Goal: Information Seeking & Learning: Learn about a topic

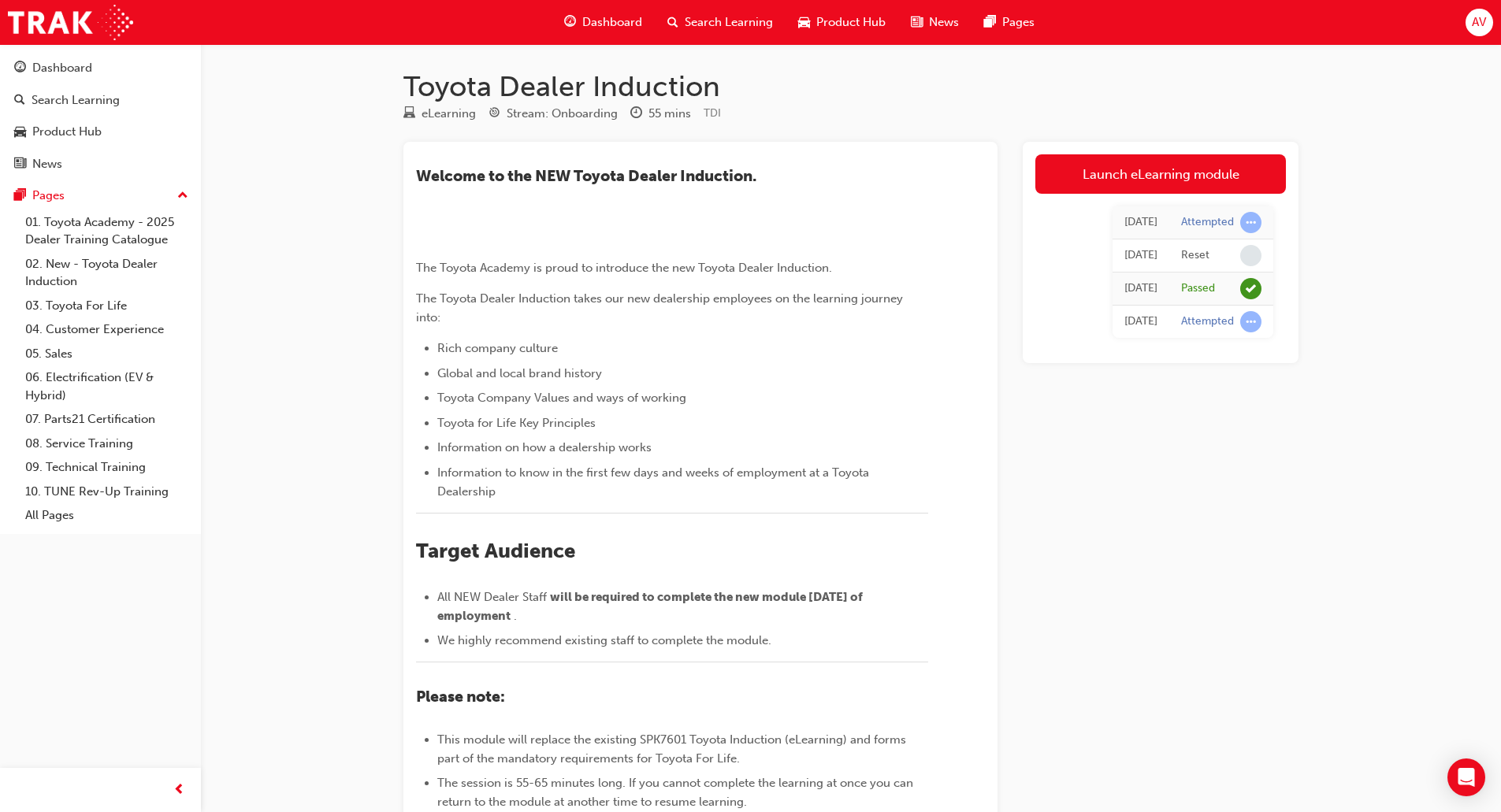
click at [670, 22] on span "search-icon" at bounding box center [673, 23] width 11 height 19
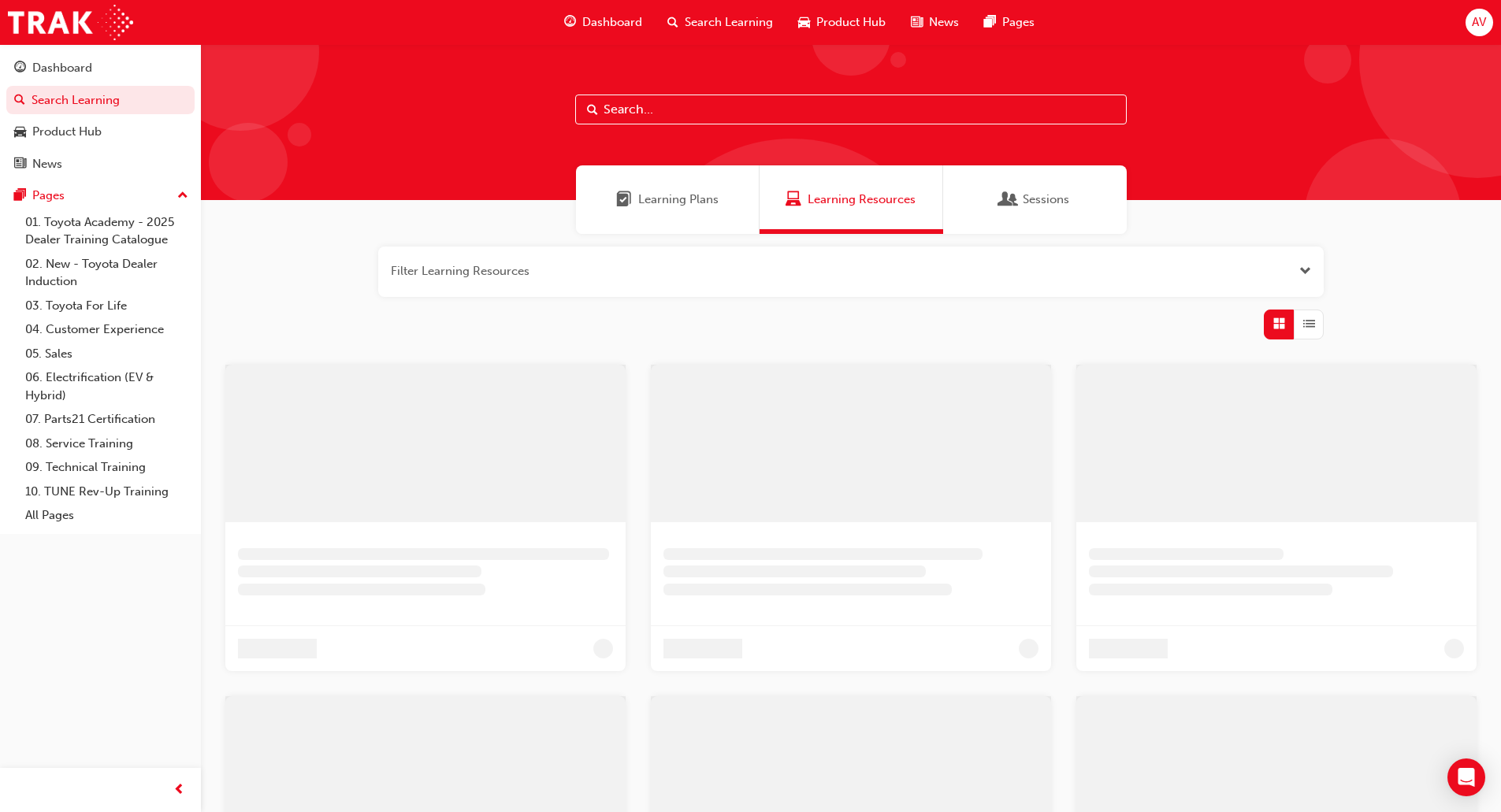
click at [626, 109] on input "text" at bounding box center [850, 109] width 552 height 30
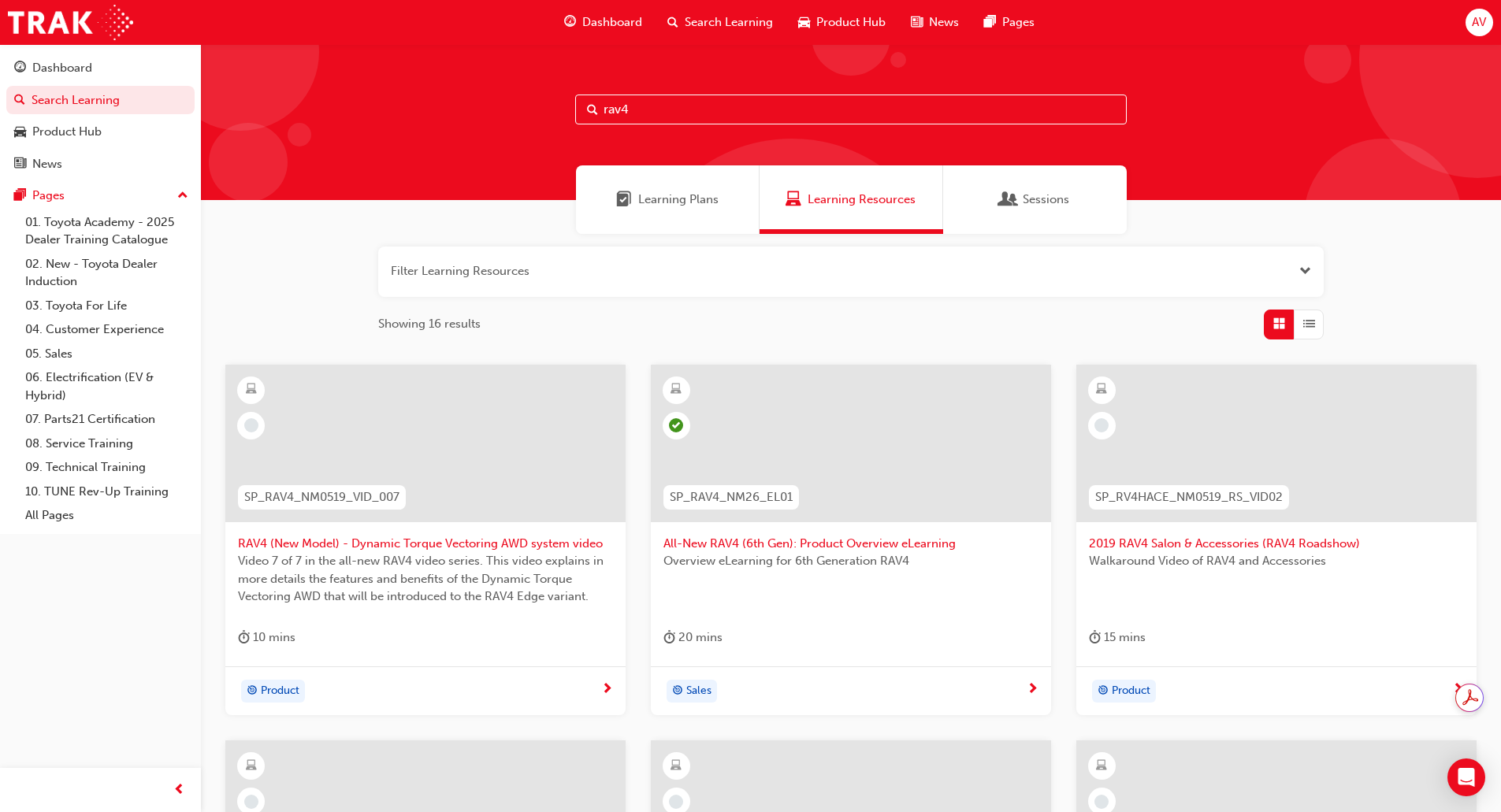
type input "rav4"
click at [858, 547] on span "All-New RAV4 (6th Gen): Product Overview eLearning" at bounding box center [851, 544] width 375 height 18
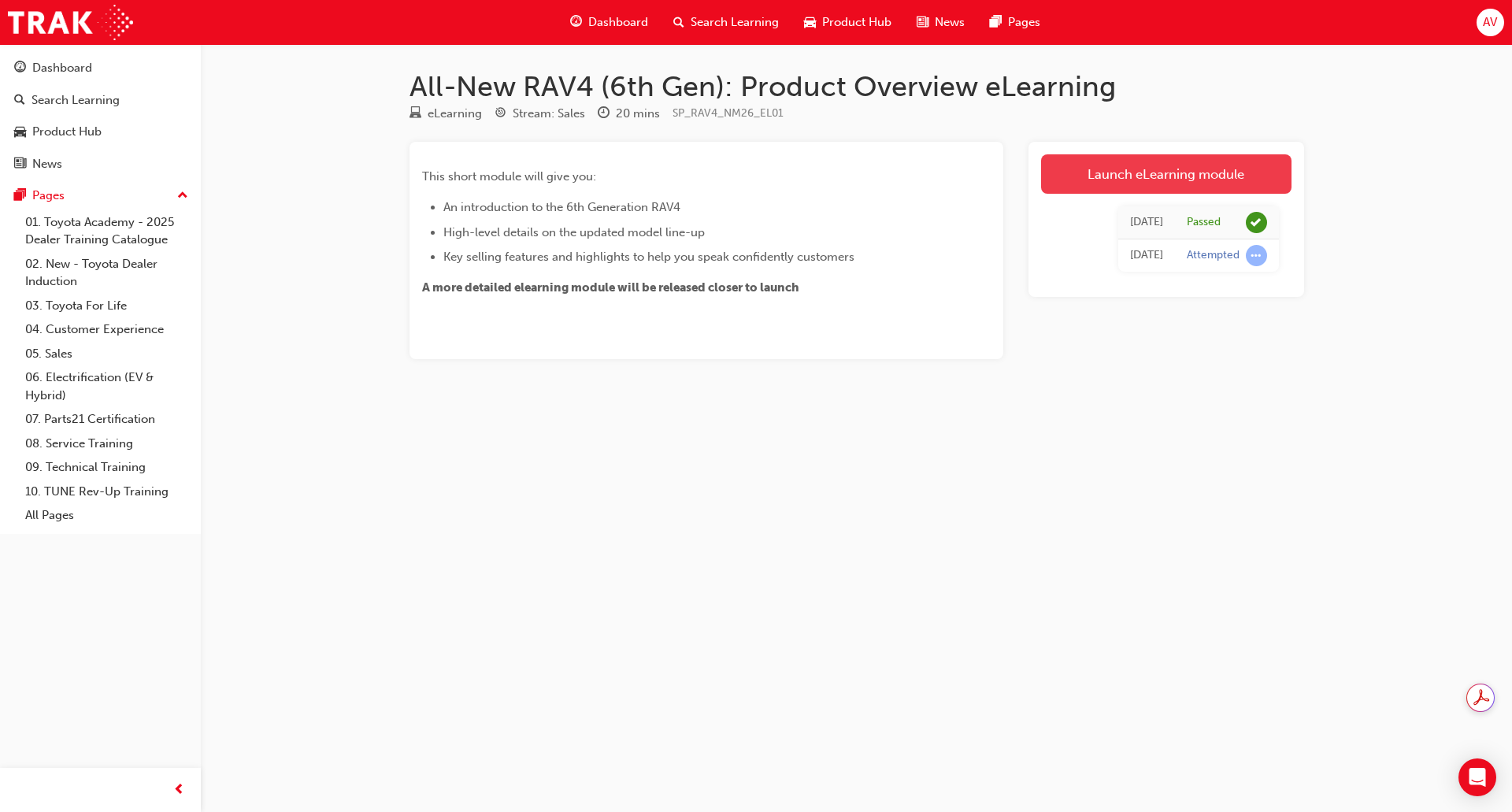
click at [1184, 171] on link "Launch eLearning module" at bounding box center [1166, 174] width 250 height 39
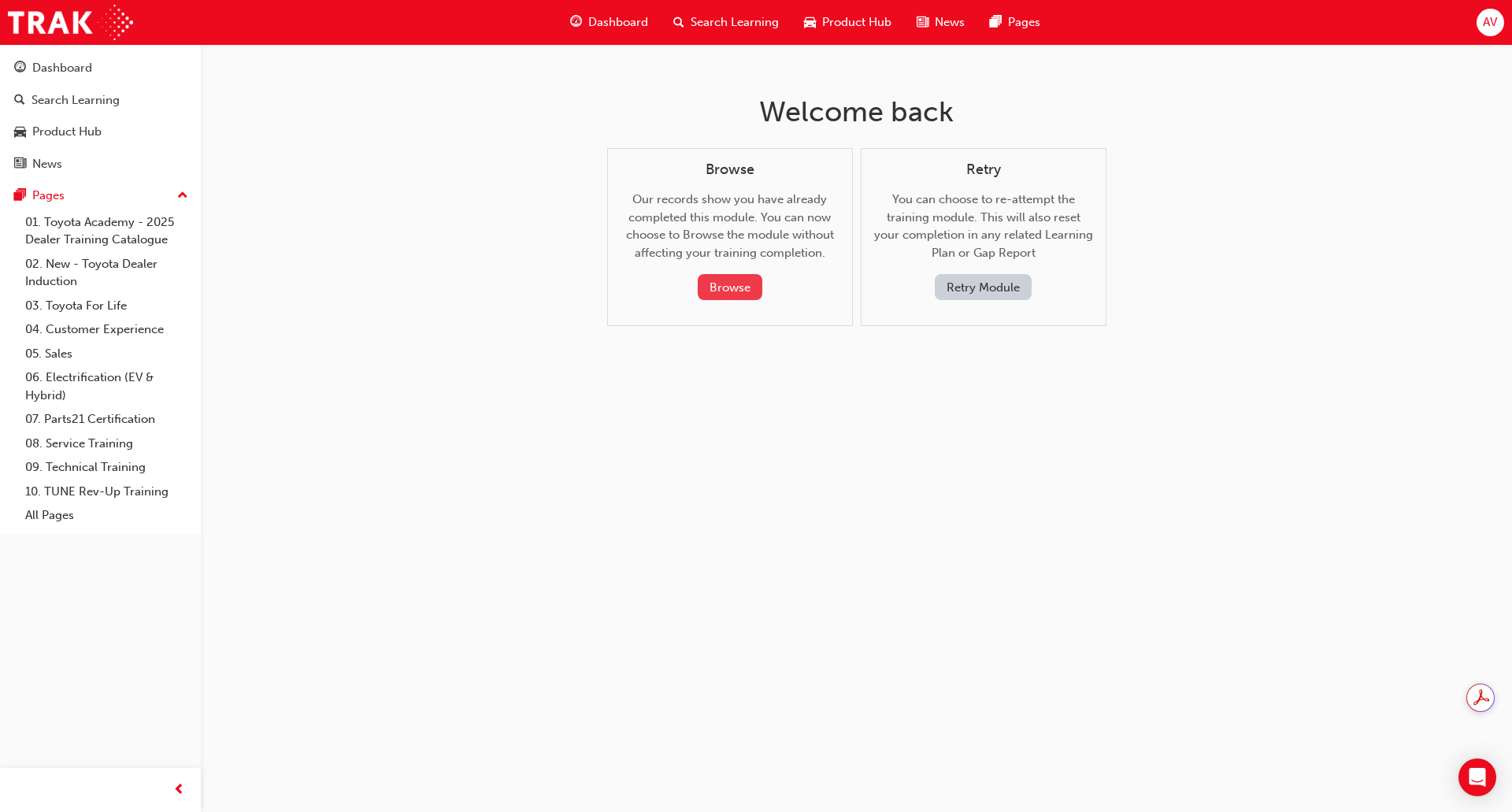
click at [724, 279] on button "Browse" at bounding box center [730, 287] width 65 height 26
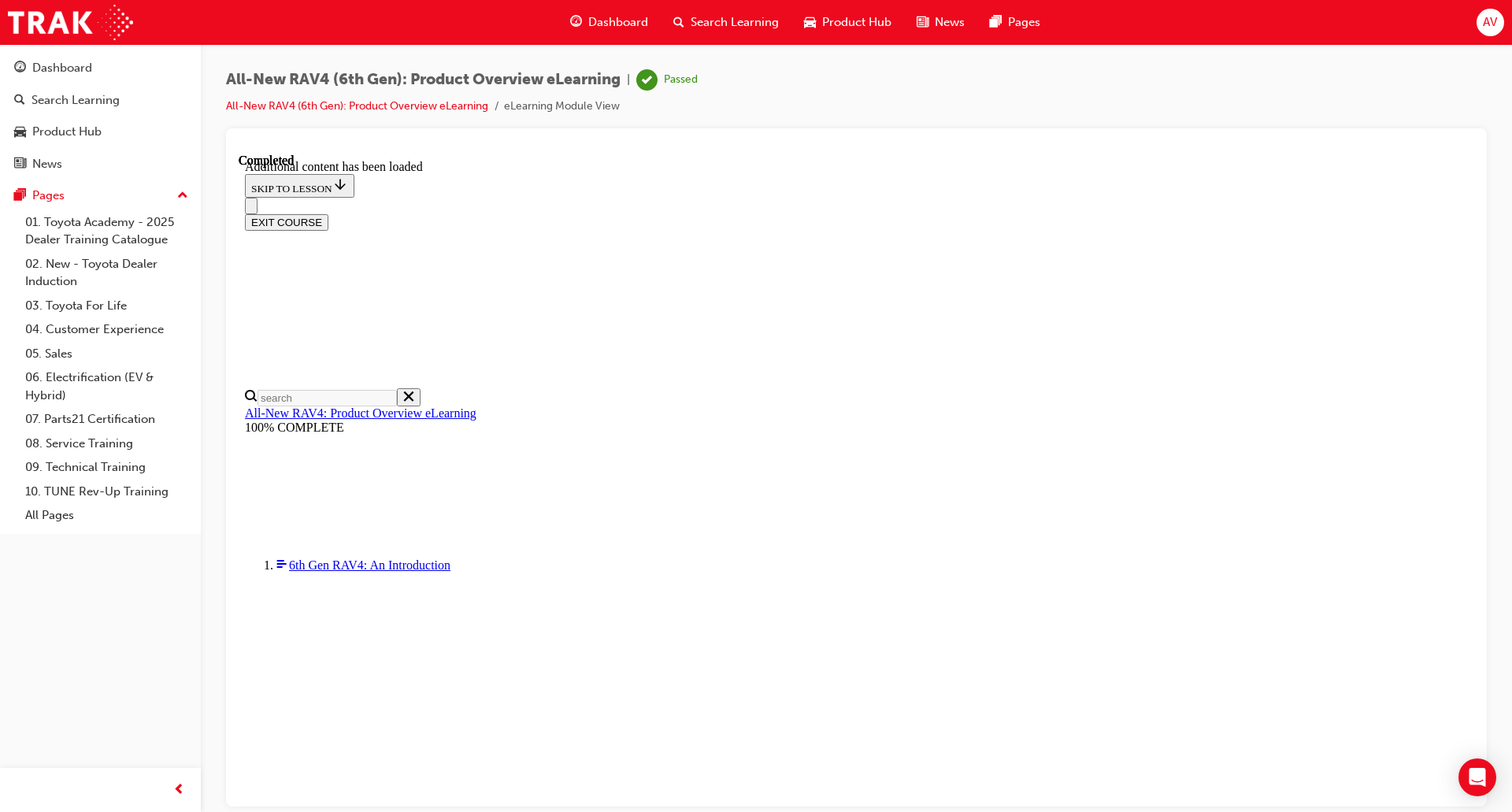
scroll to position [607, 0]
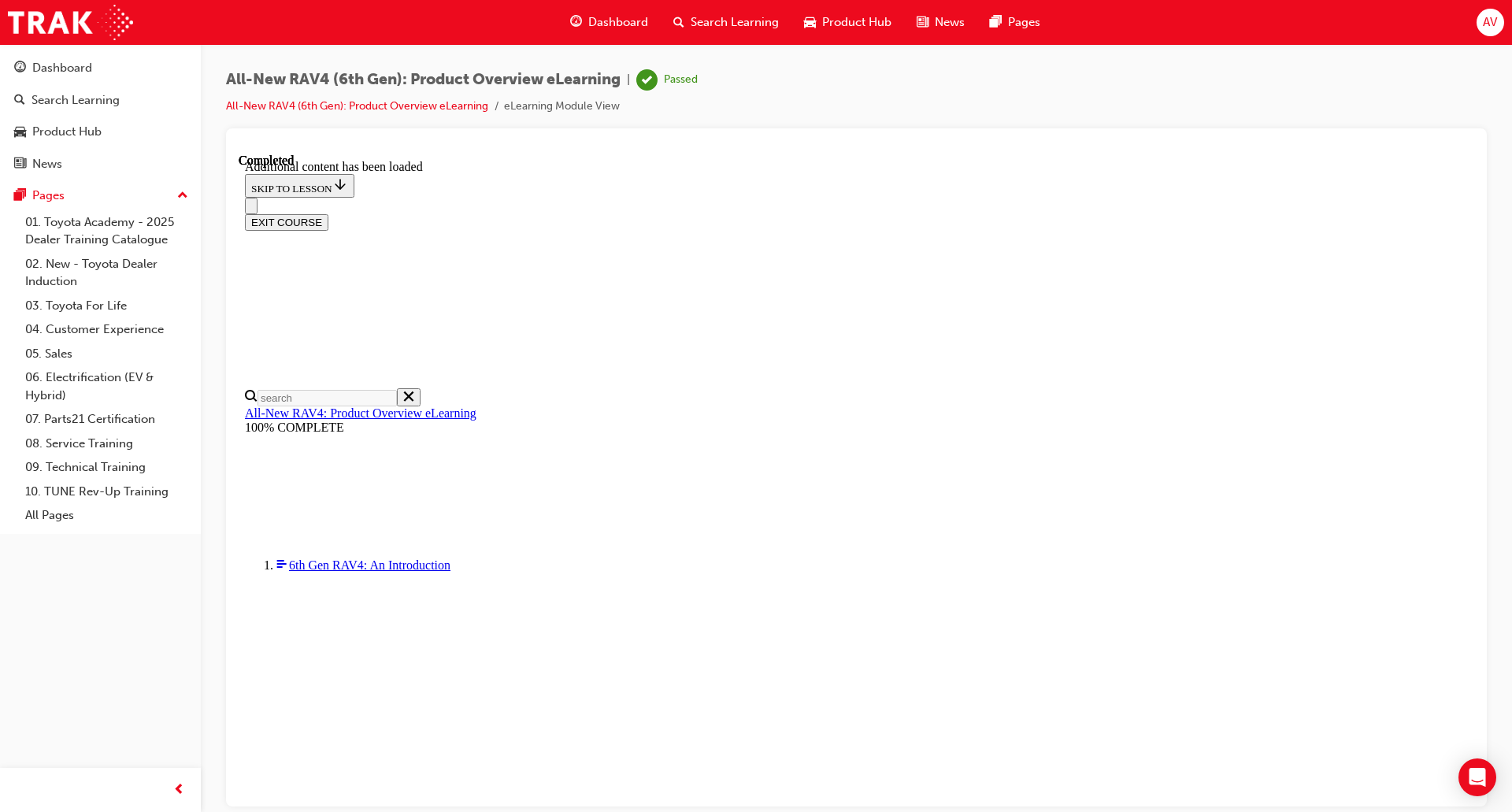
scroll to position [974, 0]
drag, startPoint x: 719, startPoint y: 275, endPoint x: 789, endPoint y: 278, distance: 70.1
drag, startPoint x: 719, startPoint y: 415, endPoint x: 772, endPoint y: 418, distance: 53.1
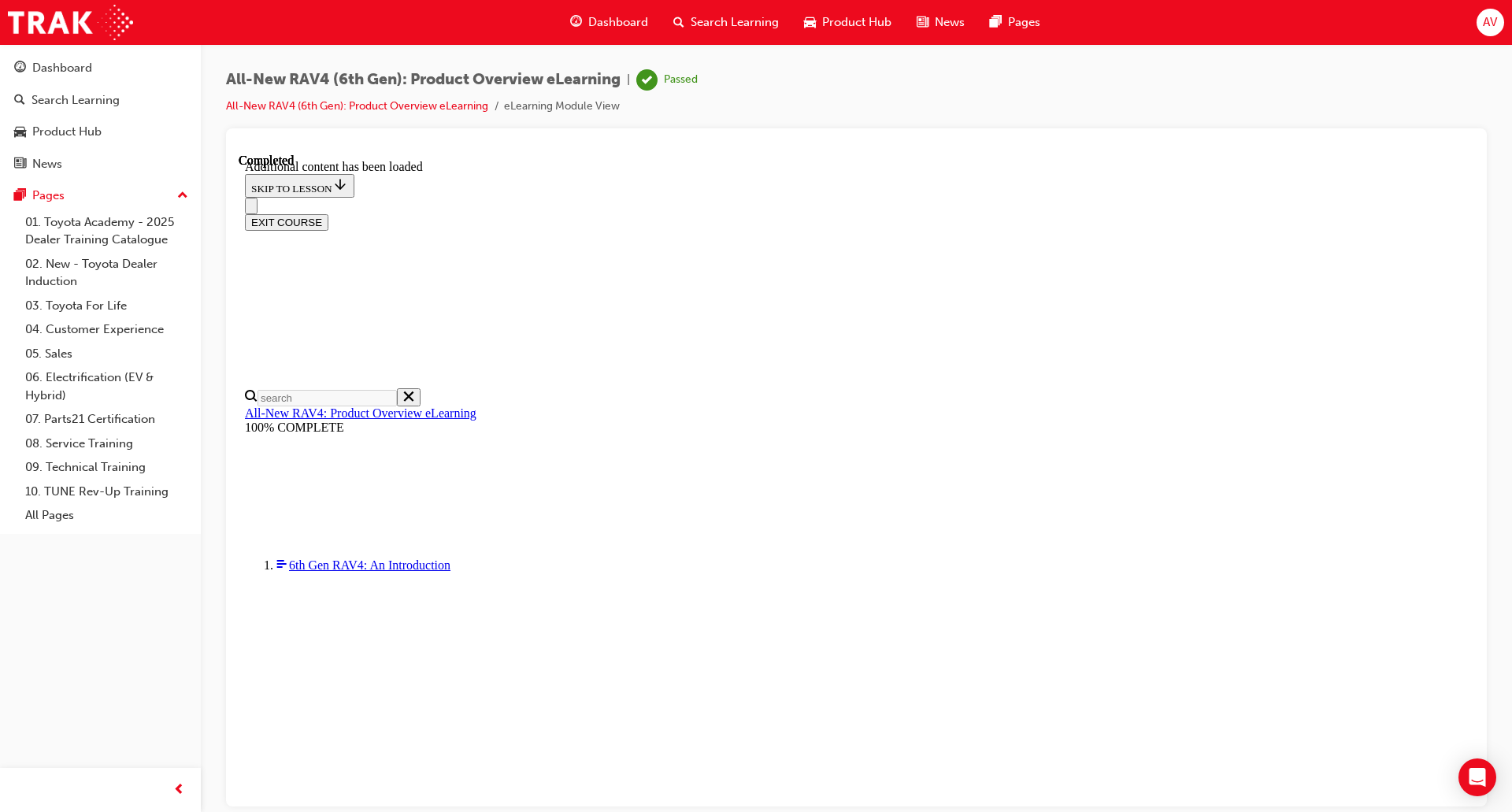
drag, startPoint x: 710, startPoint y: 558, endPoint x: 763, endPoint y: 561, distance: 53.1
drag, startPoint x: 720, startPoint y: 604, endPoint x: 753, endPoint y: 614, distance: 34.5
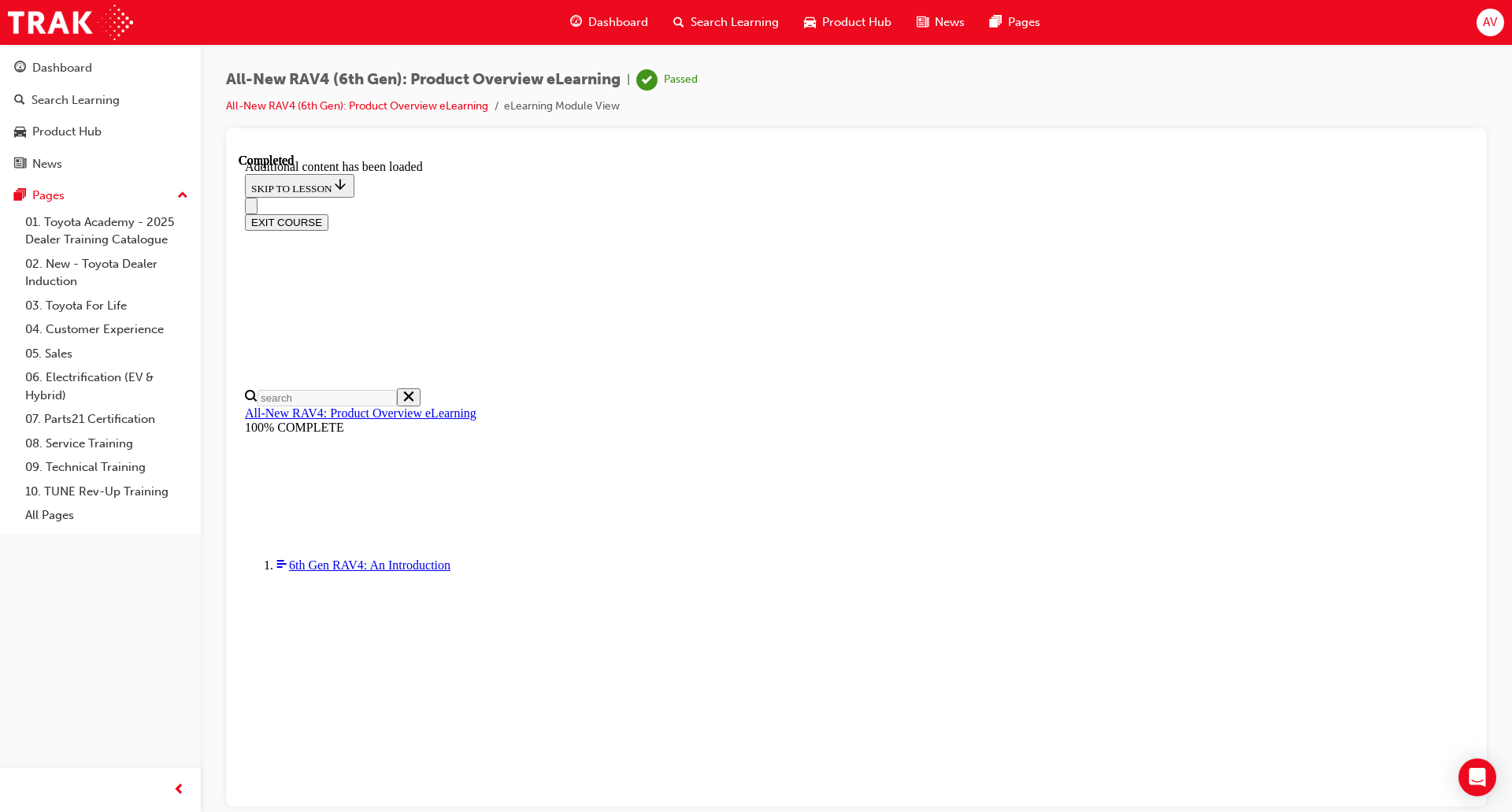
drag, startPoint x: 872, startPoint y: 274, endPoint x: 935, endPoint y: 276, distance: 63.0
drag, startPoint x: 866, startPoint y: 409, endPoint x: 910, endPoint y: 412, distance: 44.1
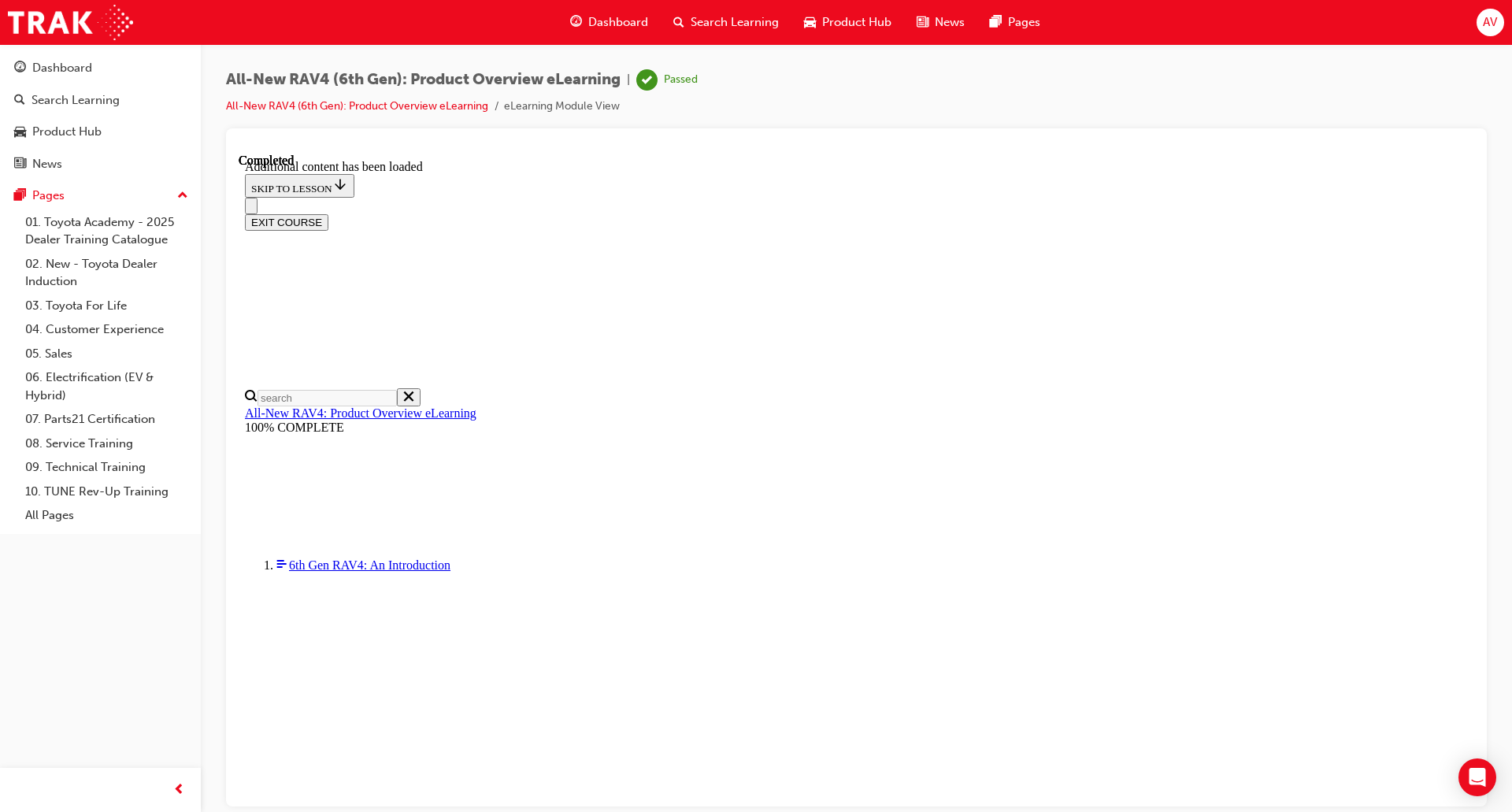
drag, startPoint x: 864, startPoint y: 474, endPoint x: 916, endPoint y: 474, distance: 52.0
drag, startPoint x: 886, startPoint y: 517, endPoint x: 901, endPoint y: 533, distance: 21.9
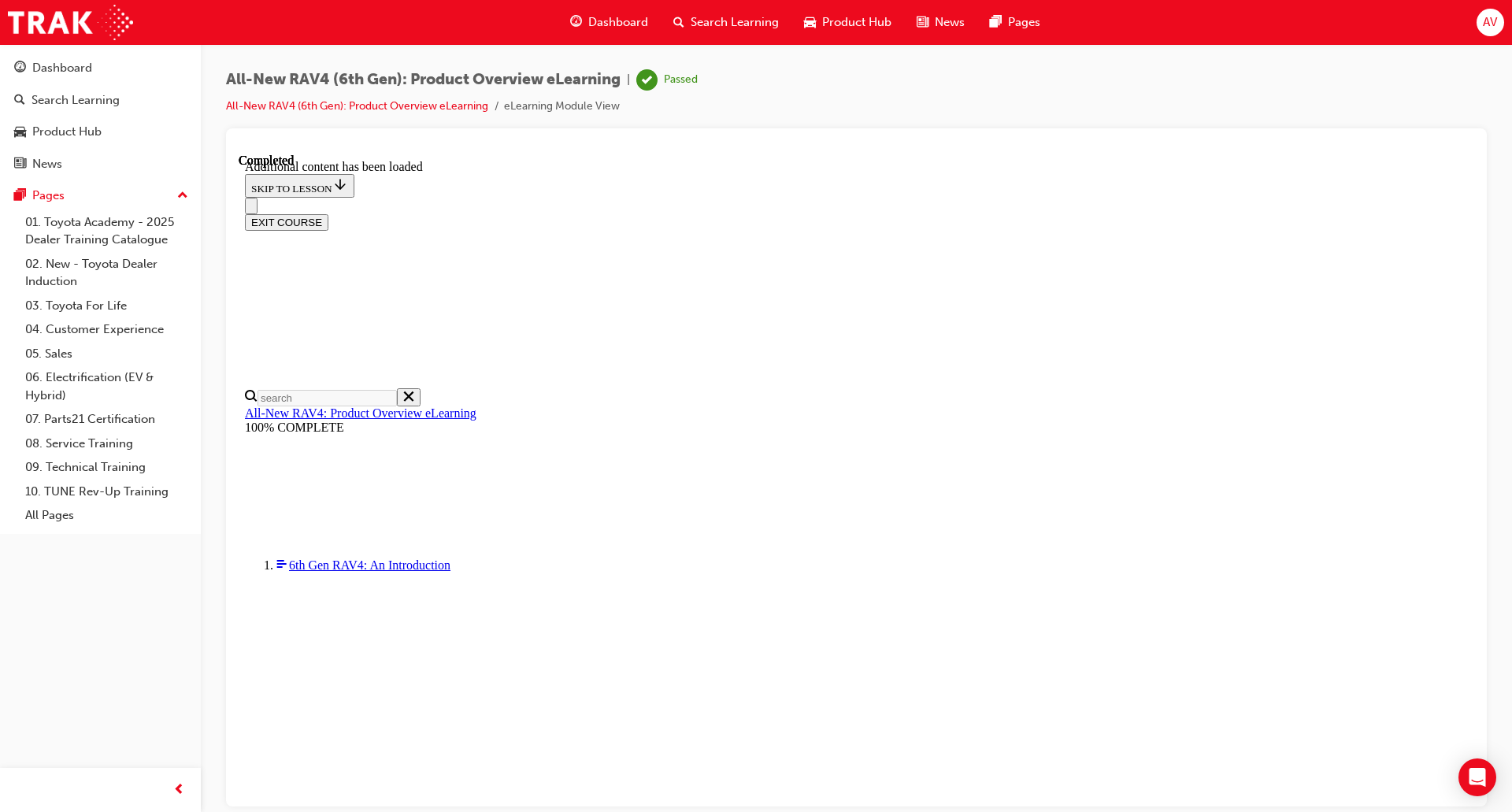
drag, startPoint x: 706, startPoint y: 266, endPoint x: 877, endPoint y: 266, distance: 171.0
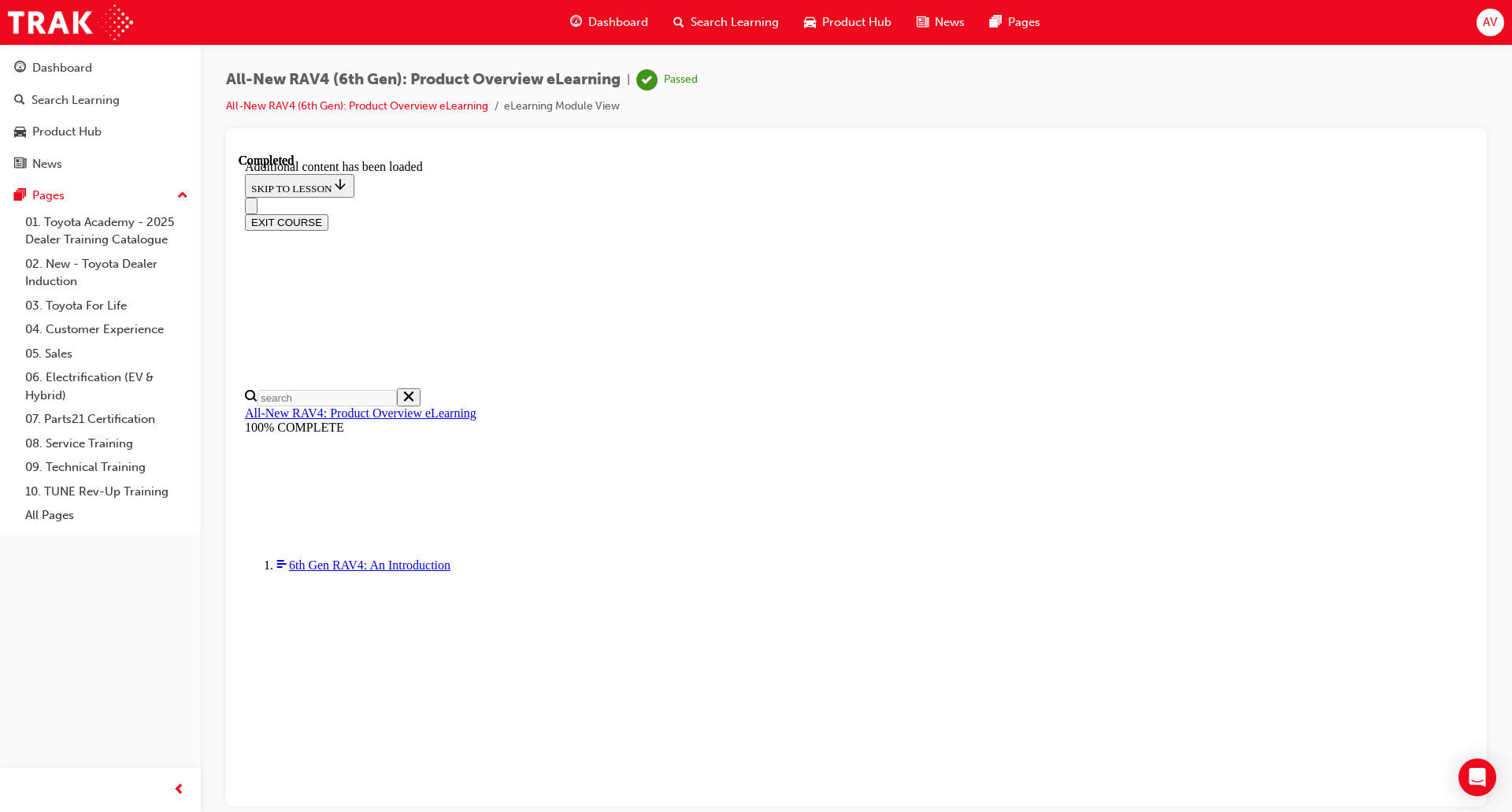
drag, startPoint x: 891, startPoint y: 421, endPoint x: 940, endPoint y: 415, distance: 49.4
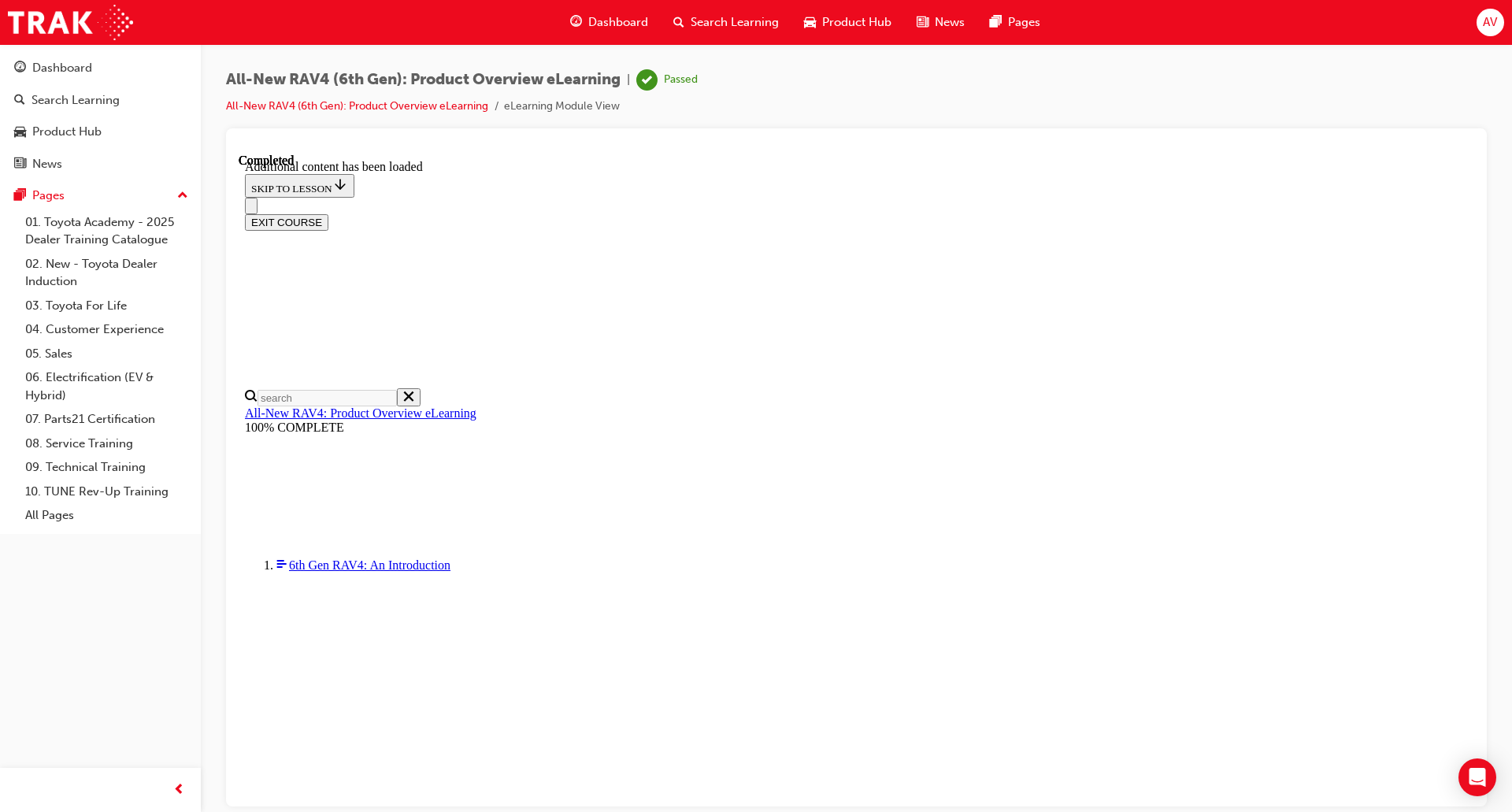
drag, startPoint x: 728, startPoint y: 274, endPoint x: 758, endPoint y: 275, distance: 30.0
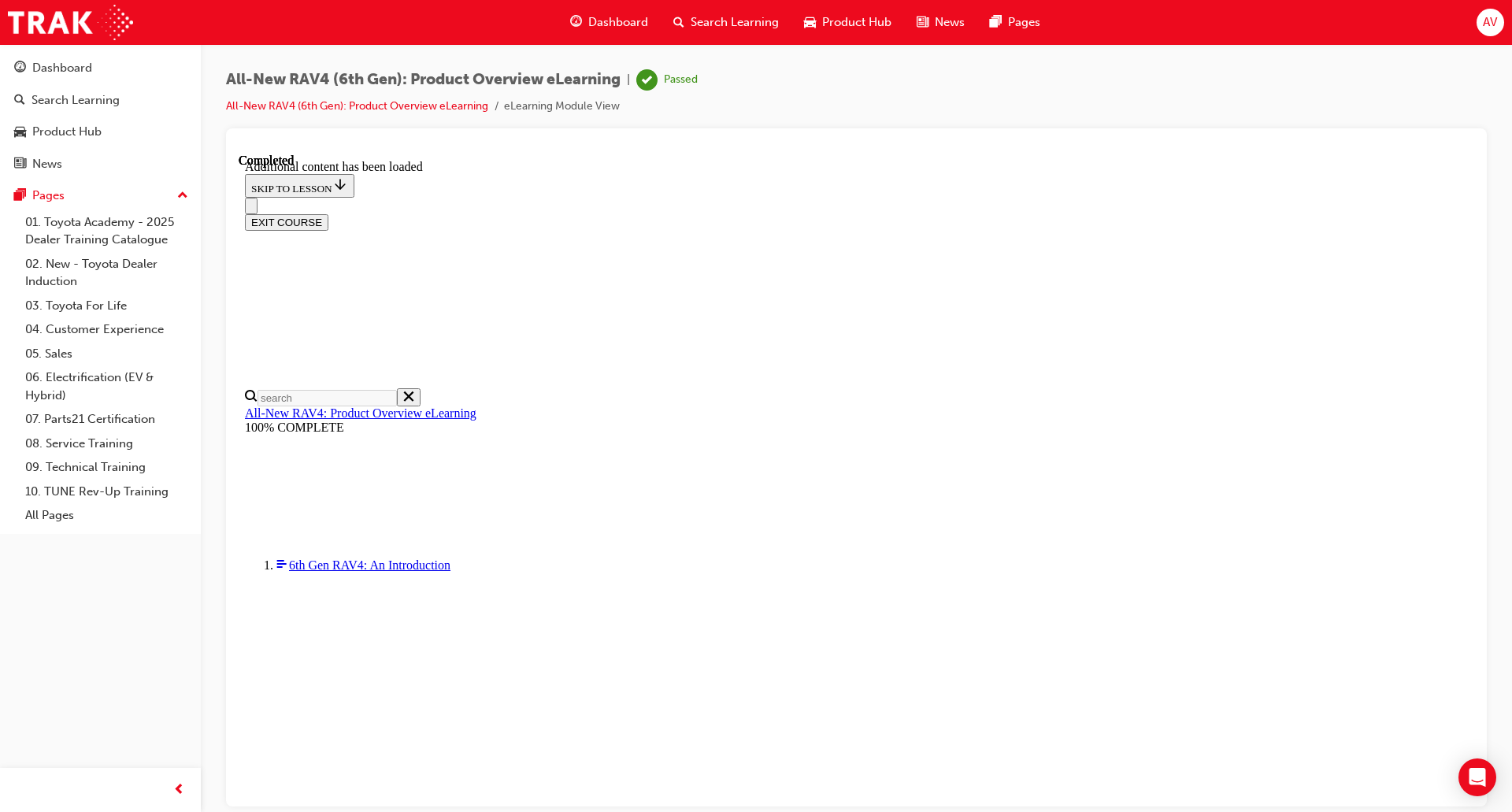
drag, startPoint x: 876, startPoint y: 520, endPoint x: 922, endPoint y: 515, distance: 46.3
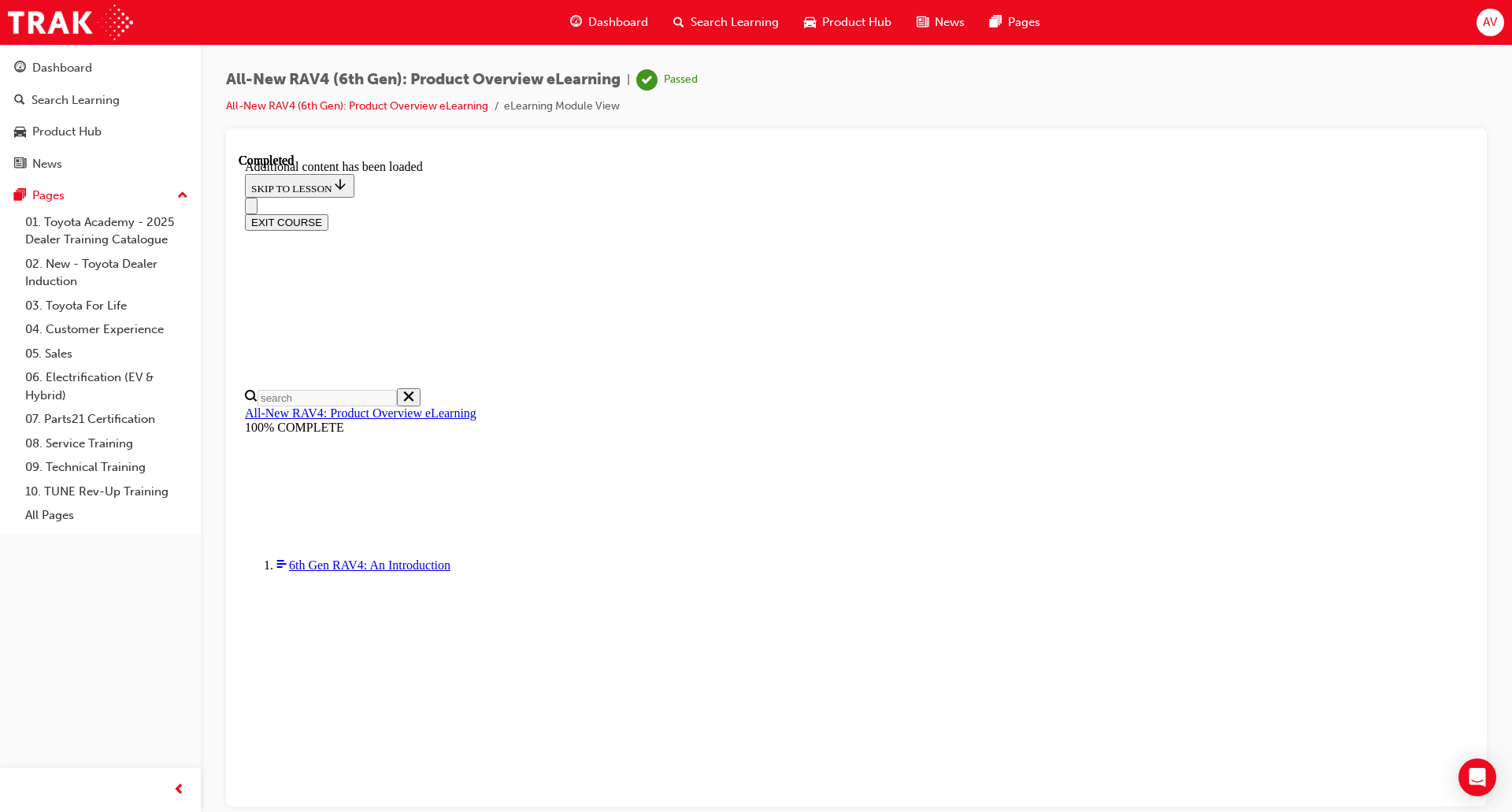
scroll to position [1526, 0]
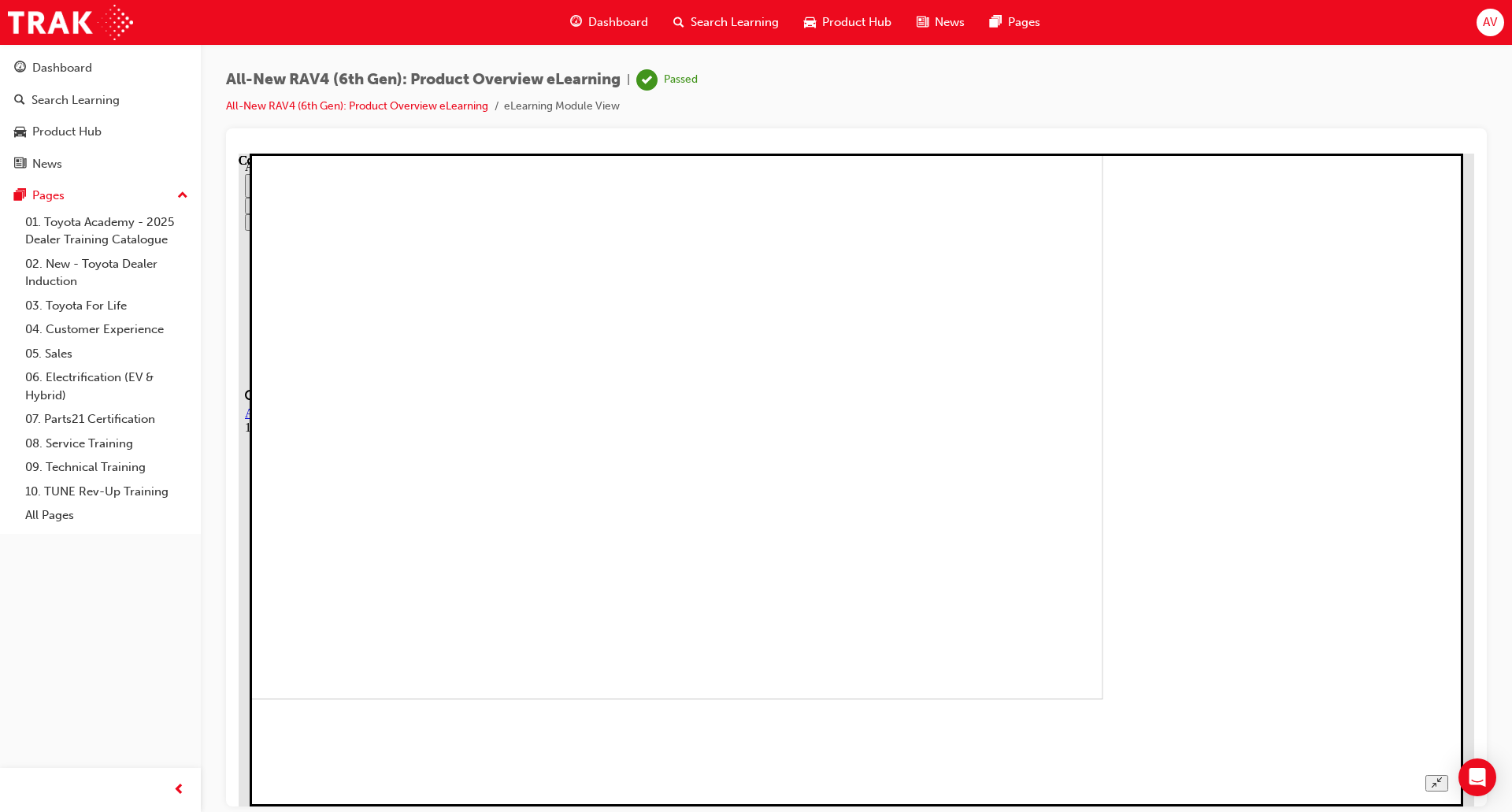
click at [1442, 776] on icon "Unzoom image" at bounding box center [1436, 781] width 11 height 11
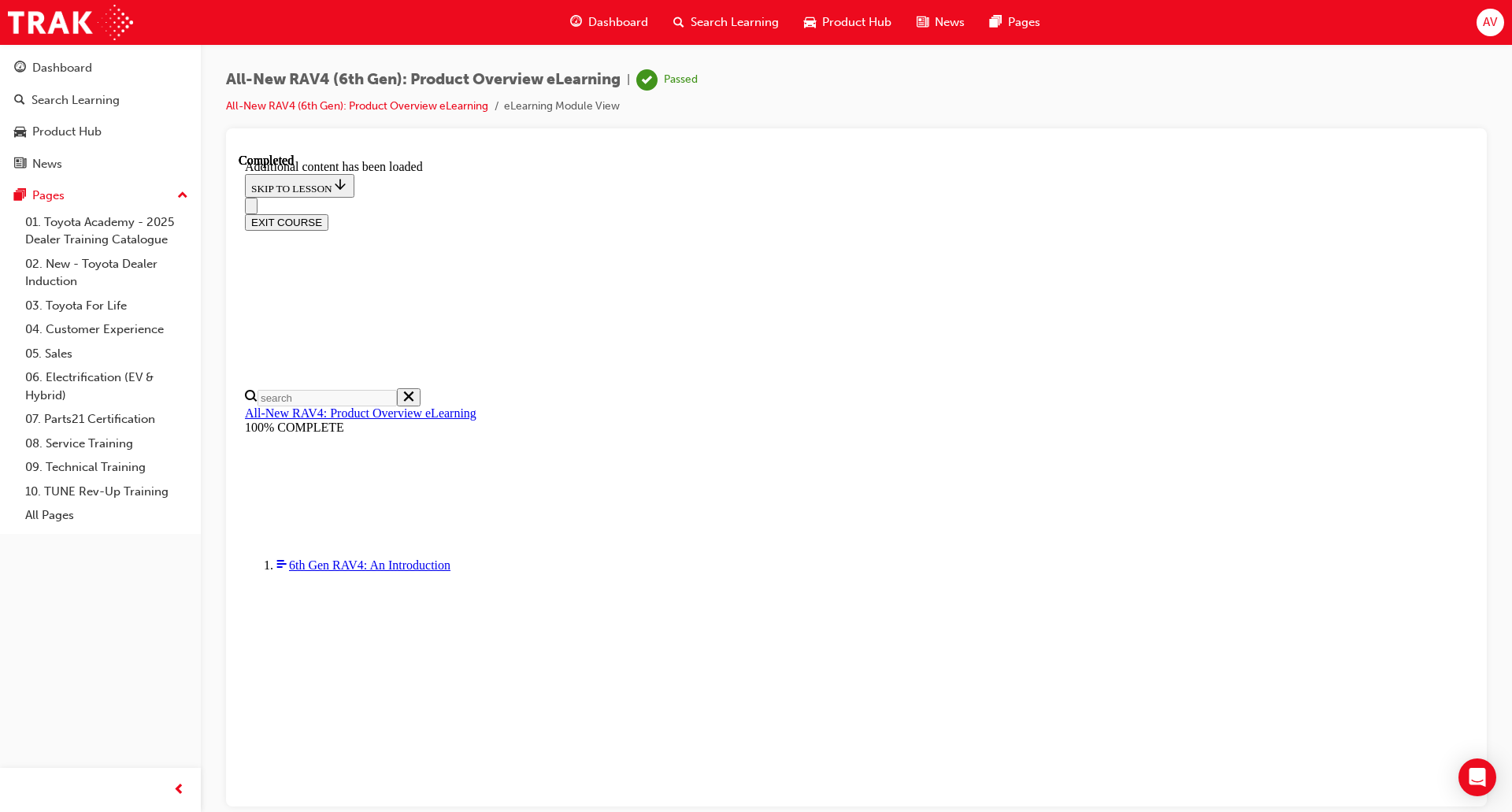
scroll to position [2261, 0]
drag, startPoint x: 713, startPoint y: 337, endPoint x: 1023, endPoint y: 353, distance: 310.4
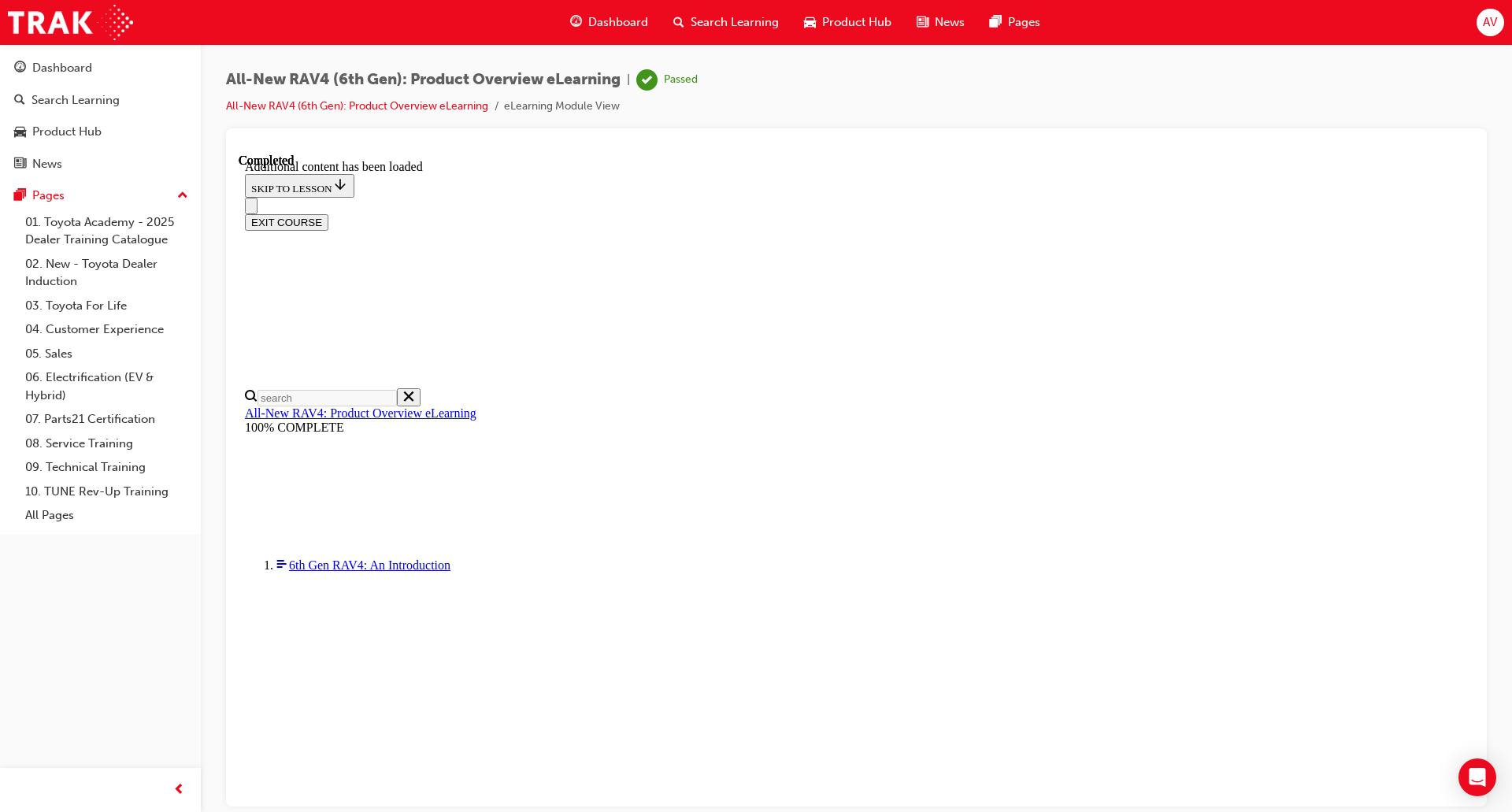
drag, startPoint x: 710, startPoint y: 326, endPoint x: 959, endPoint y: 320, distance: 249.1
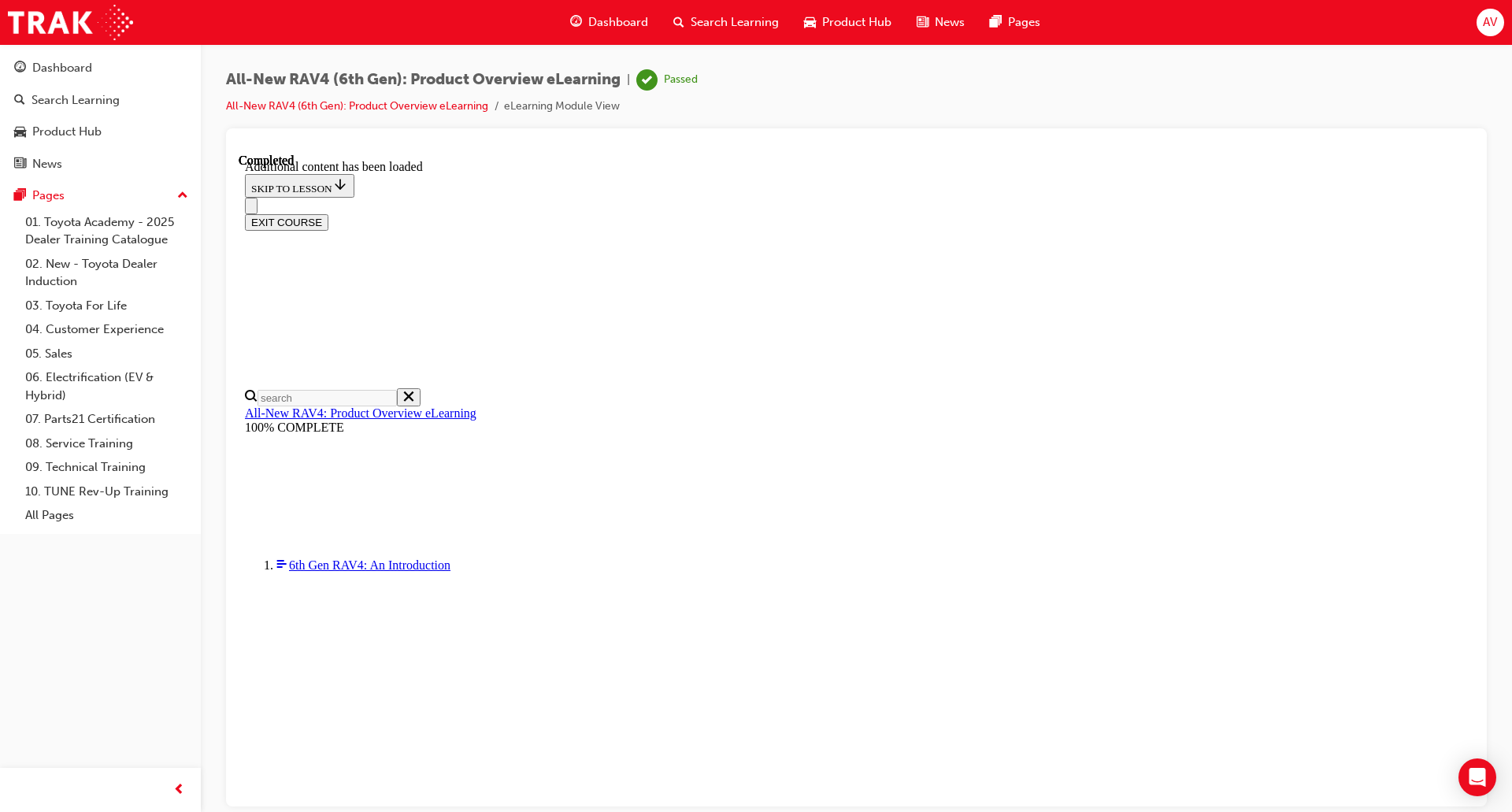
drag, startPoint x: 704, startPoint y: 369, endPoint x: 1016, endPoint y: 376, distance: 312.1
drag, startPoint x: 707, startPoint y: 326, endPoint x: 941, endPoint y: 339, distance: 234.4
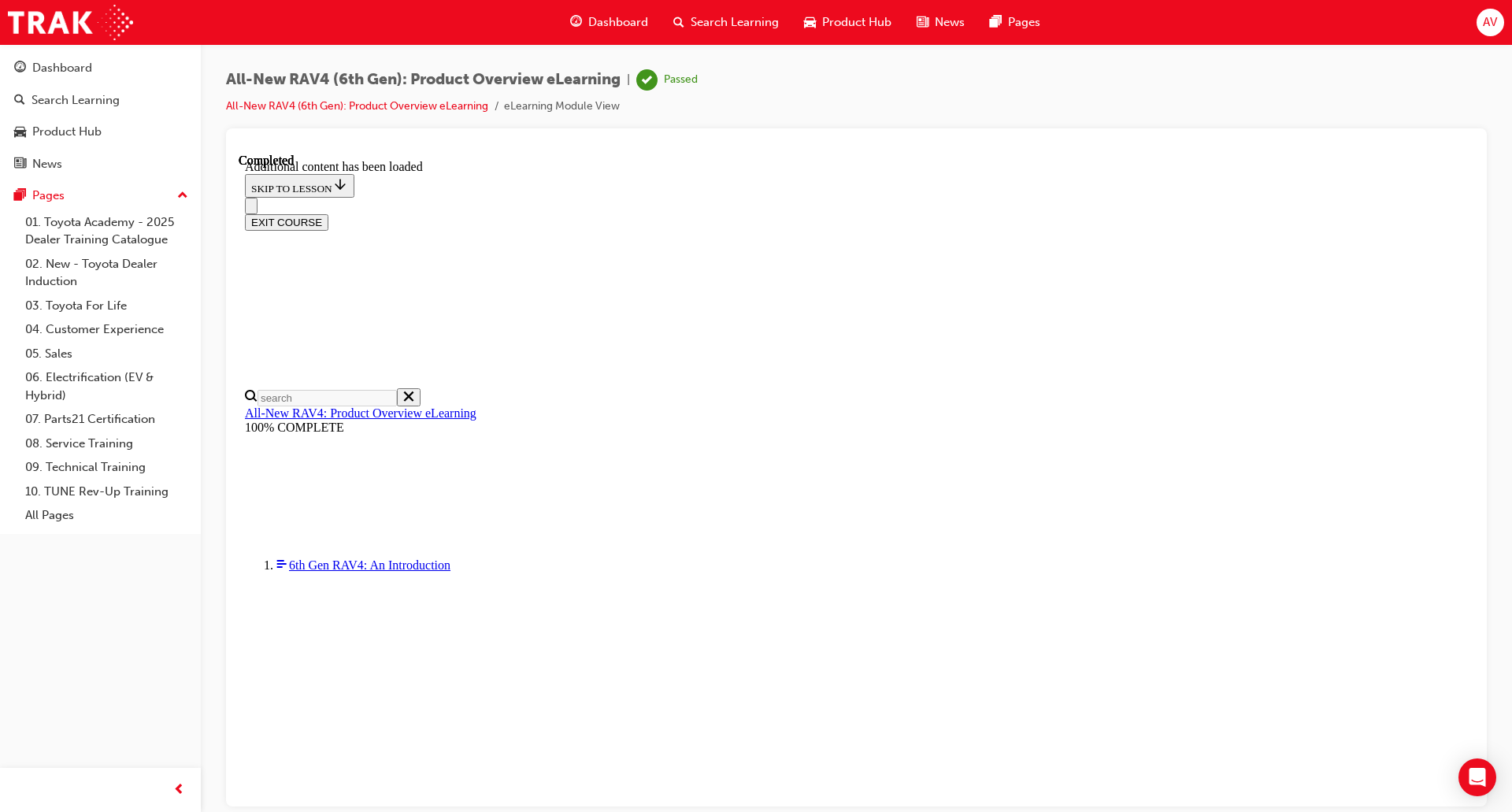
drag, startPoint x: 715, startPoint y: 362, endPoint x: 873, endPoint y: 378, distance: 158.8
drag, startPoint x: 719, startPoint y: 392, endPoint x: 881, endPoint y: 414, distance: 163.5
drag, startPoint x: 705, startPoint y: 448, endPoint x: 825, endPoint y: 459, distance: 120.5
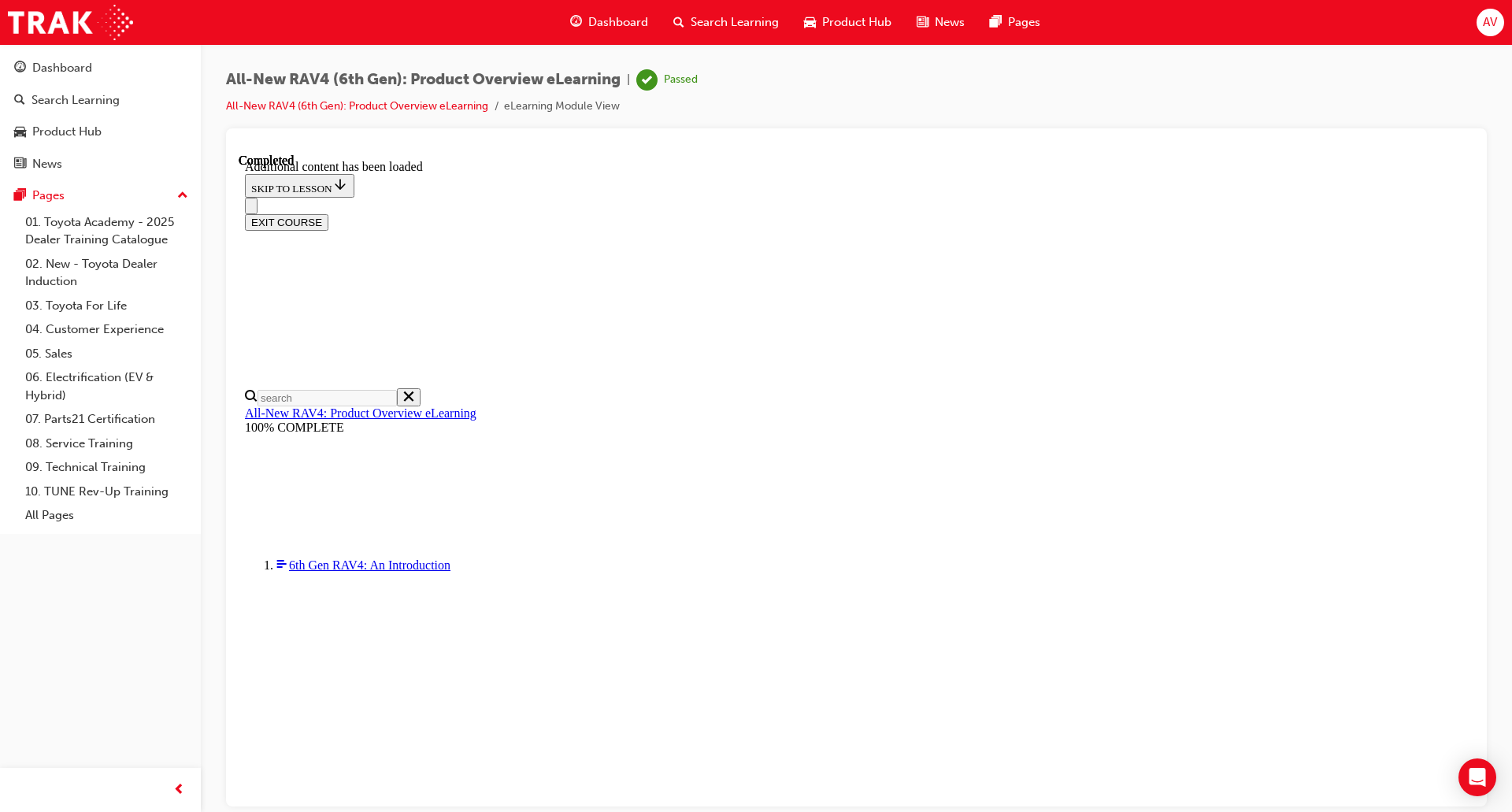
drag, startPoint x: 718, startPoint y: 482, endPoint x: 909, endPoint y: 502, distance: 192.0
drag, startPoint x: 718, startPoint y: 550, endPoint x: 1014, endPoint y: 558, distance: 296.1
